Goal: Task Accomplishment & Management: Complete application form

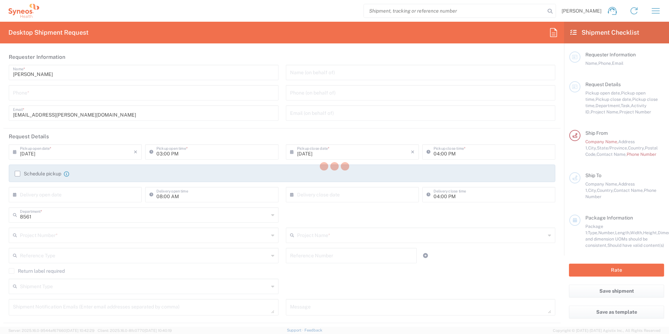
type input "Syneos Health, LLC-[GEOGRAPHIC_DATA] [GEOGRAPHIC_DATA] [GEOGRAPHIC_DATA]"
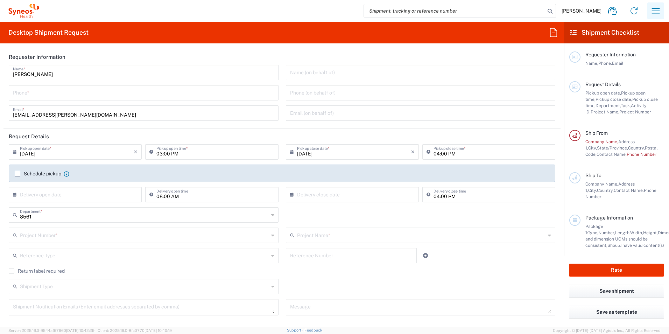
click at [652, 9] on icon "button" at bounding box center [655, 10] width 11 height 11
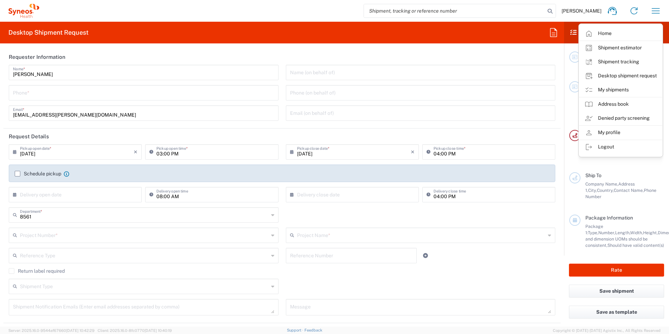
click at [612, 89] on link "My shipments" at bounding box center [620, 90] width 83 height 14
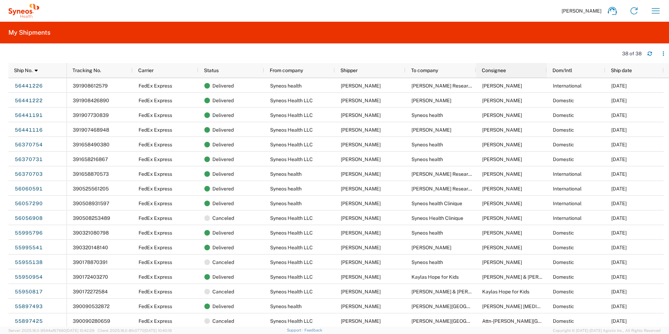
click at [507, 72] on div "Consignee" at bounding box center [513, 70] width 62 height 11
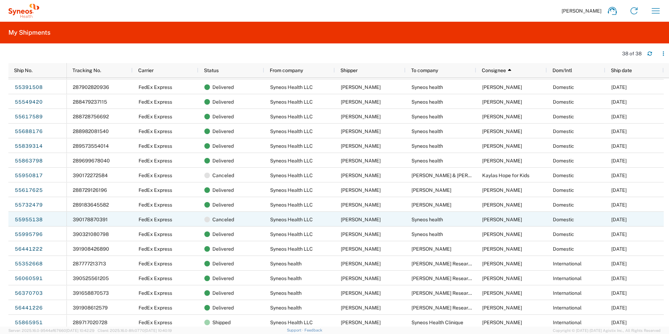
scroll to position [310, 0]
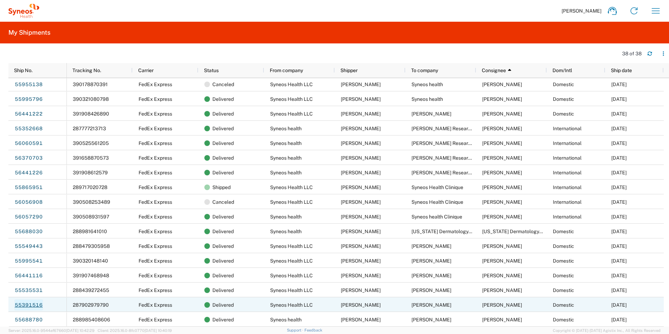
click at [36, 303] on link "55391516" at bounding box center [28, 304] width 29 height 11
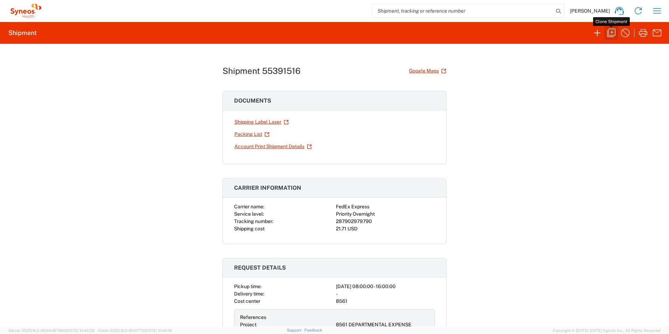
click at [611, 33] on icon "button" at bounding box center [611, 32] width 11 height 11
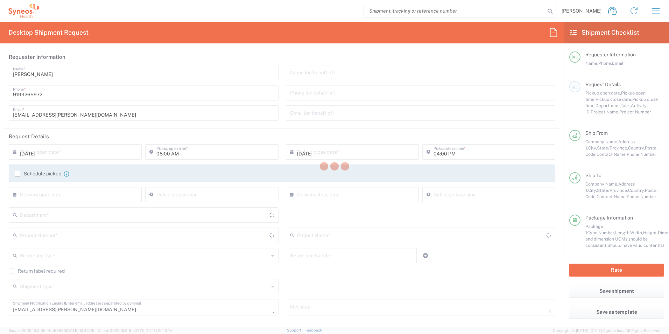
type input "8561 DEPARTMENTAL EXPENSE"
type input "[US_STATE]"
type input "8561"
type input "[US_STATE]"
type input "Envelope"
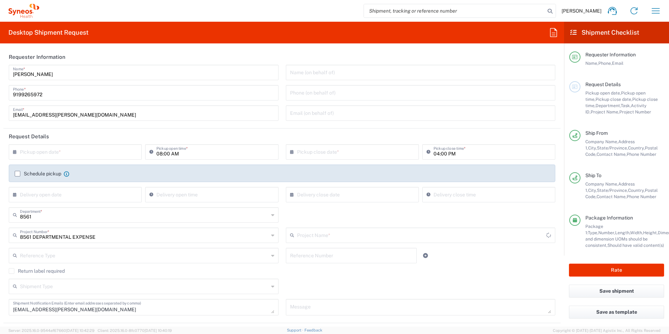
click at [84, 154] on input "text" at bounding box center [77, 151] width 114 height 12
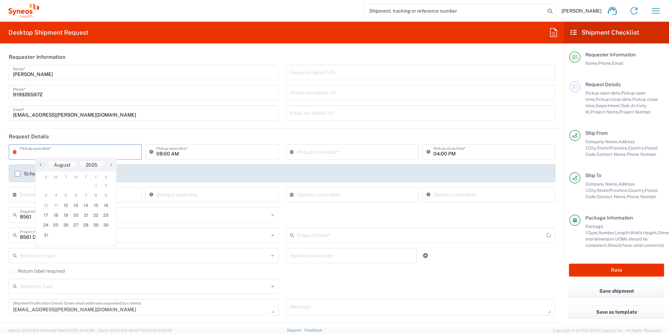
type input "8561 DEPARTMENTAL EXPENSE"
click at [75, 206] on span "13" at bounding box center [76, 205] width 10 height 10
type input "[DATE]"
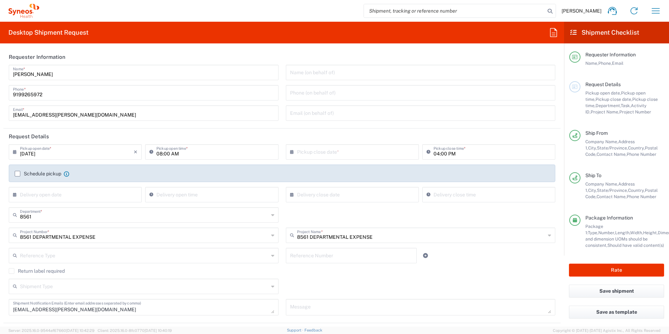
click at [343, 153] on input "text" at bounding box center [354, 151] width 114 height 12
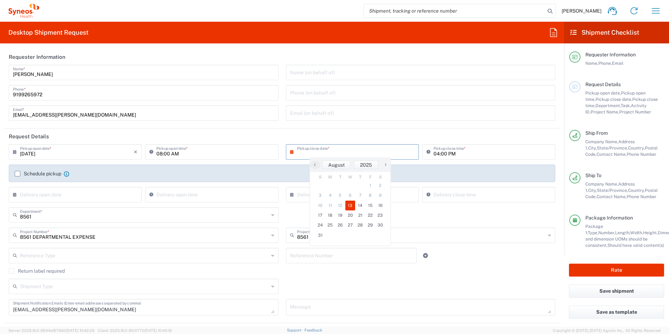
click at [352, 206] on span "13" at bounding box center [350, 205] width 10 height 10
type input "[DATE]"
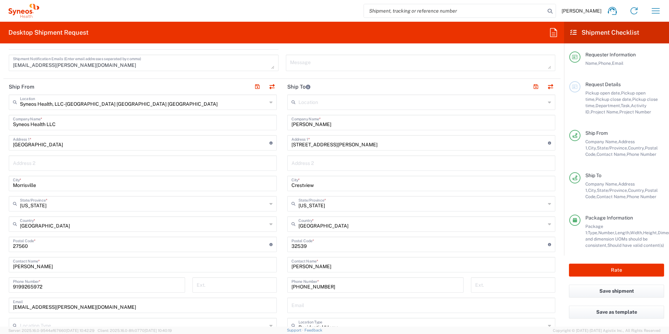
scroll to position [245, 0]
click at [310, 143] on input "[STREET_ADDRESS][PERSON_NAME]" at bounding box center [419, 141] width 256 height 12
paste input "[STREET_ADDRESS]"
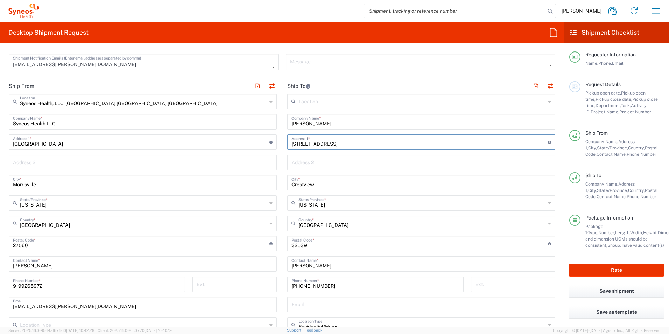
type input "[STREET_ADDRESS]"
drag, startPoint x: 318, startPoint y: 181, endPoint x: 268, endPoint y: 182, distance: 50.0
click at [268, 182] on div "Ship From Syneos Health, LLC-[GEOGRAPHIC_DATA] [GEOGRAPHIC_DATA] [GEOGRAPHIC_DA…" at bounding box center [281, 234] width 557 height 312
paste input "[GEOGRAPHIC_DATA][PERSON_NAME]"
type input "[GEOGRAPHIC_DATA][PERSON_NAME]"
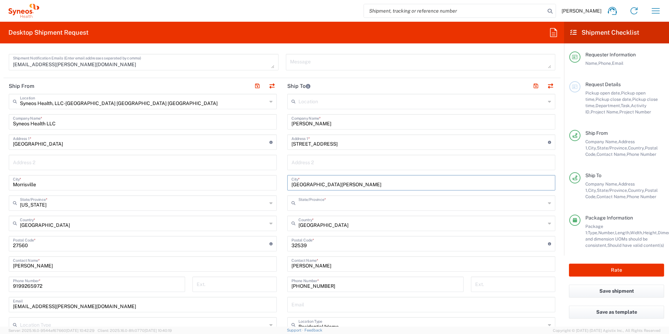
click at [325, 203] on input "text" at bounding box center [421, 202] width 247 height 12
type input "[US_STATE]"
click at [307, 242] on input "undefined" at bounding box center [419, 243] width 256 height 12
drag, startPoint x: 308, startPoint y: 244, endPoint x: 264, endPoint y: 245, distance: 44.1
click at [264, 245] on div "Ship From Syneos Health, LLC-[GEOGRAPHIC_DATA] [GEOGRAPHIC_DATA] [GEOGRAPHIC_DA…" at bounding box center [281, 234] width 557 height 312
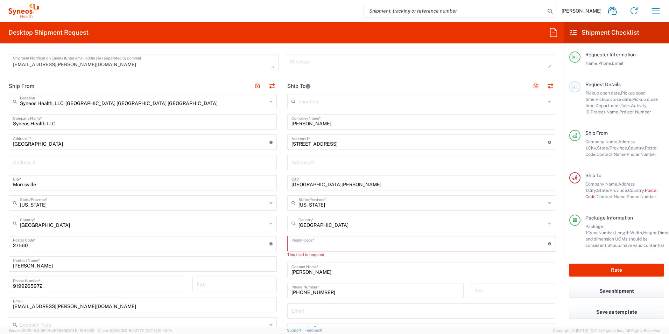
paste input "95670"
type input "95670"
click at [328, 305] on input "text" at bounding box center [421, 304] width 260 height 12
click at [310, 309] on input "text" at bounding box center [421, 304] width 260 height 12
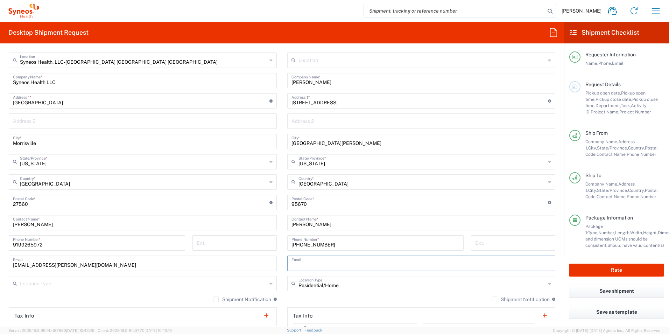
scroll to position [385, 0]
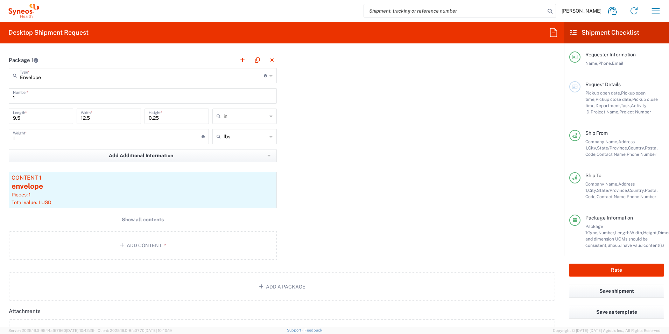
scroll to position [665, 0]
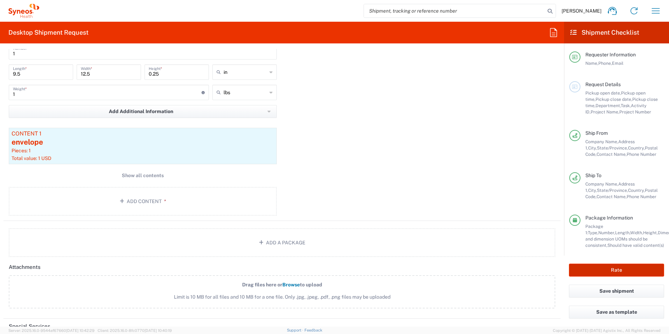
click at [610, 269] on button "Rate" at bounding box center [616, 269] width 95 height 13
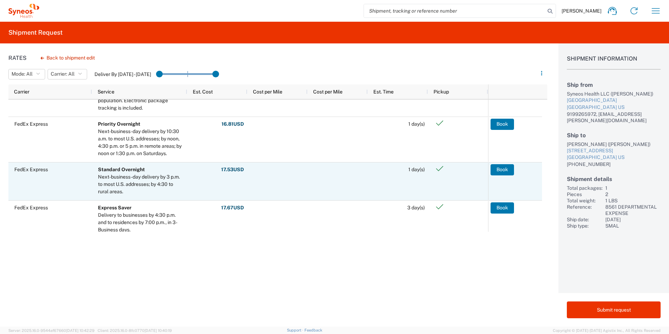
scroll to position [140, 0]
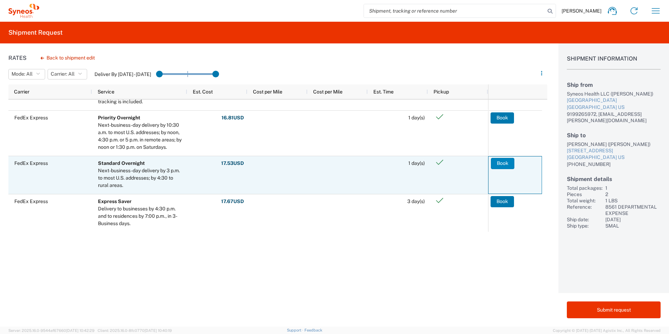
click at [499, 164] on button "Book" at bounding box center [502, 163] width 23 height 11
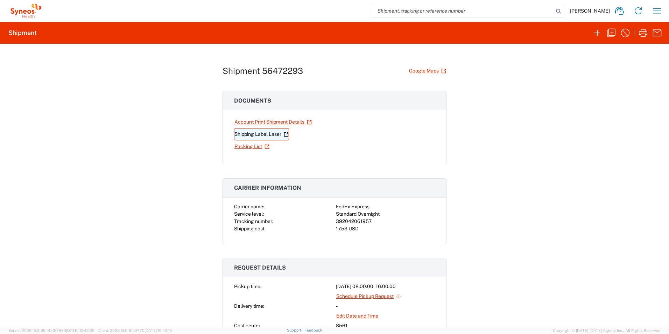
click at [255, 132] on link "Shipping Label Laser" at bounding box center [261, 134] width 55 height 12
drag, startPoint x: 367, startPoint y: 220, endPoint x: 313, endPoint y: 223, distance: 53.6
click at [313, 223] on div "Carrier name: FedEx Express Service level: Standard Overnight Tracking number: …" at bounding box center [334, 217] width 201 height 29
copy div "392042061957"
click at [494, 155] on div "Shipment 56472293 Google Maps Documents Account Print Shipment Details Shipping…" at bounding box center [334, 185] width 669 height 283
